Goal: Task Accomplishment & Management: Manage account settings

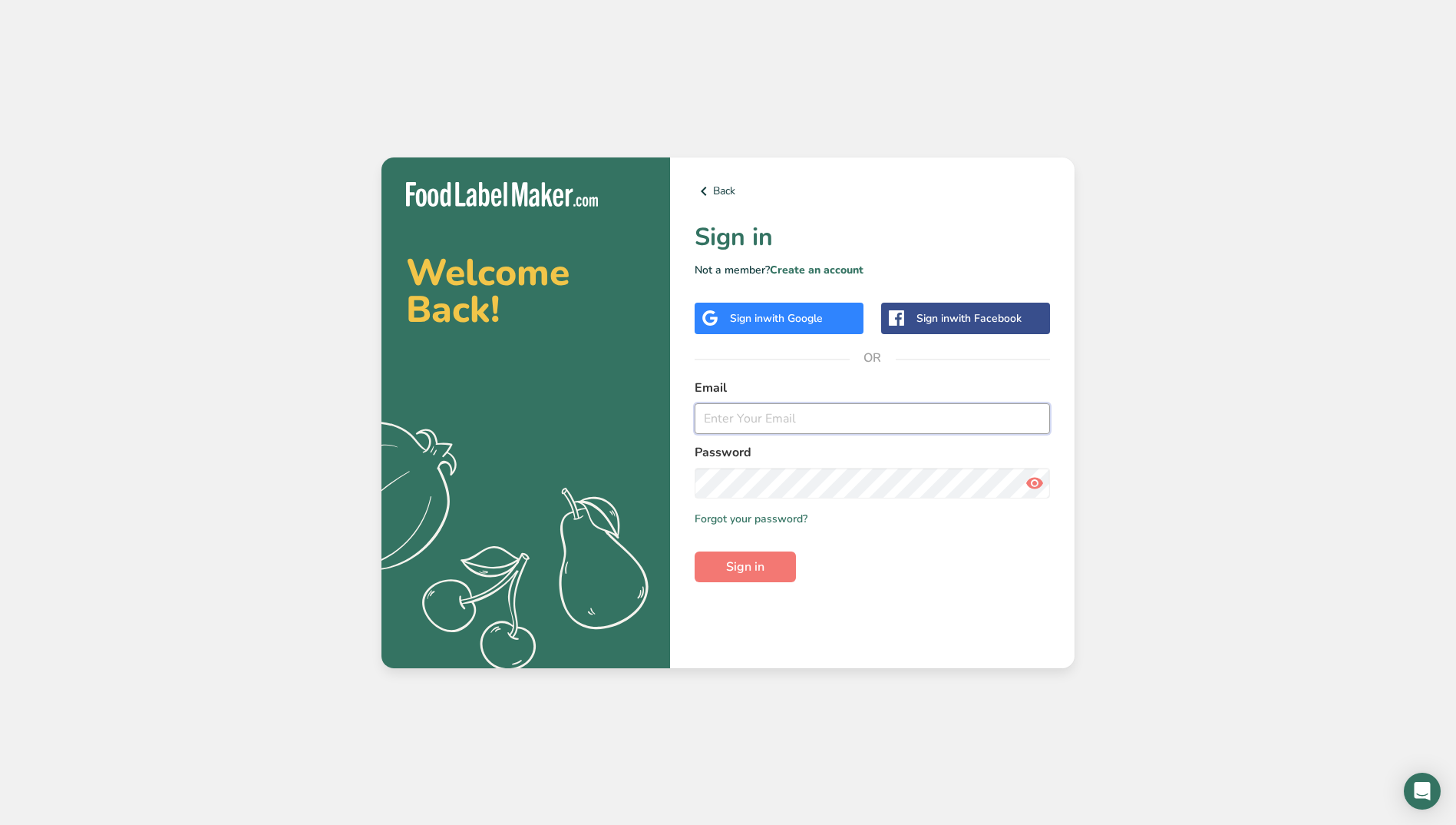
click at [755, 421] on input "email" at bounding box center [872, 418] width 355 height 31
click at [783, 425] on input "email" at bounding box center [872, 418] width 355 height 31
drag, startPoint x: 1203, startPoint y: 377, endPoint x: 1067, endPoint y: 284, distance: 164.8
click at [1203, 377] on div "Welcome Back! .a{fill:#f5f3ed;} Back Sign in Not a member? Create an account Si…" at bounding box center [728, 412] width 1456 height 825
